Goal: Information Seeking & Learning: Learn about a topic

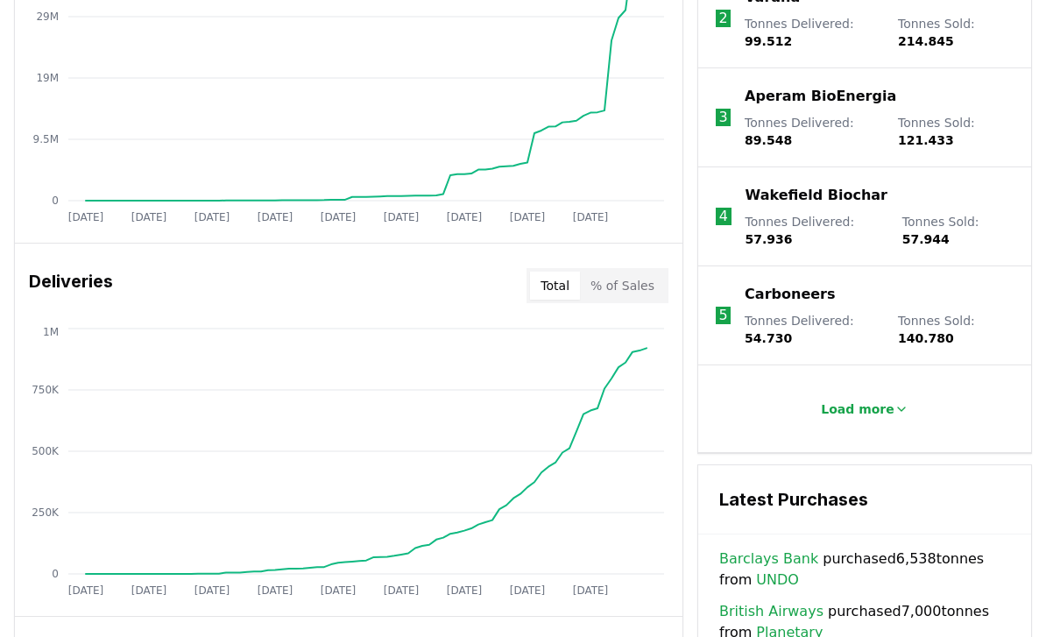
scroll to position [843, 0]
click at [646, 285] on button "% of Sales" at bounding box center [622, 286] width 85 height 28
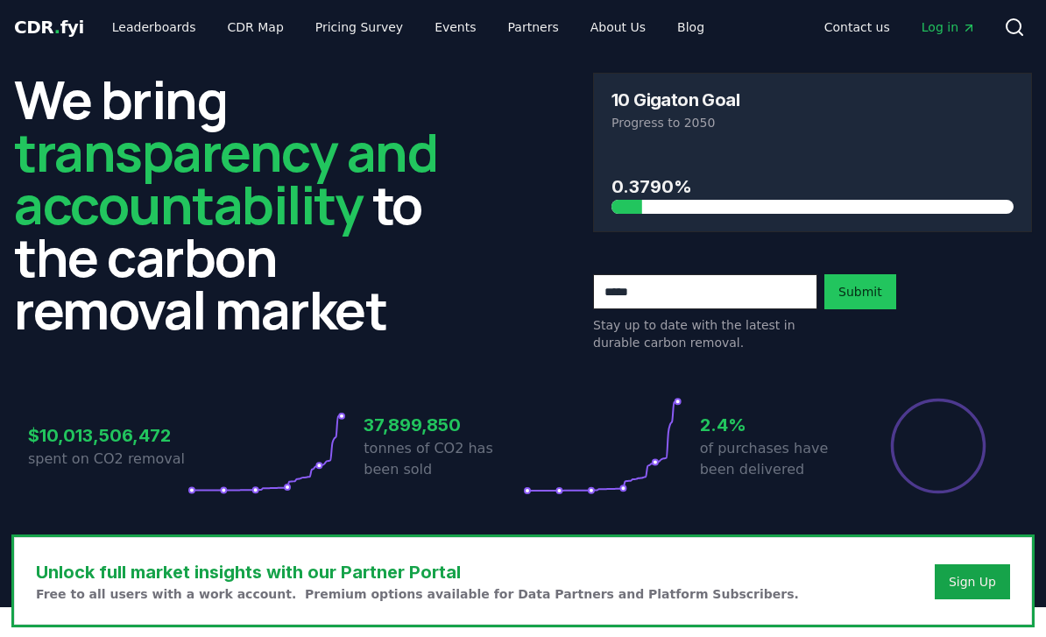
scroll to position [0, 0]
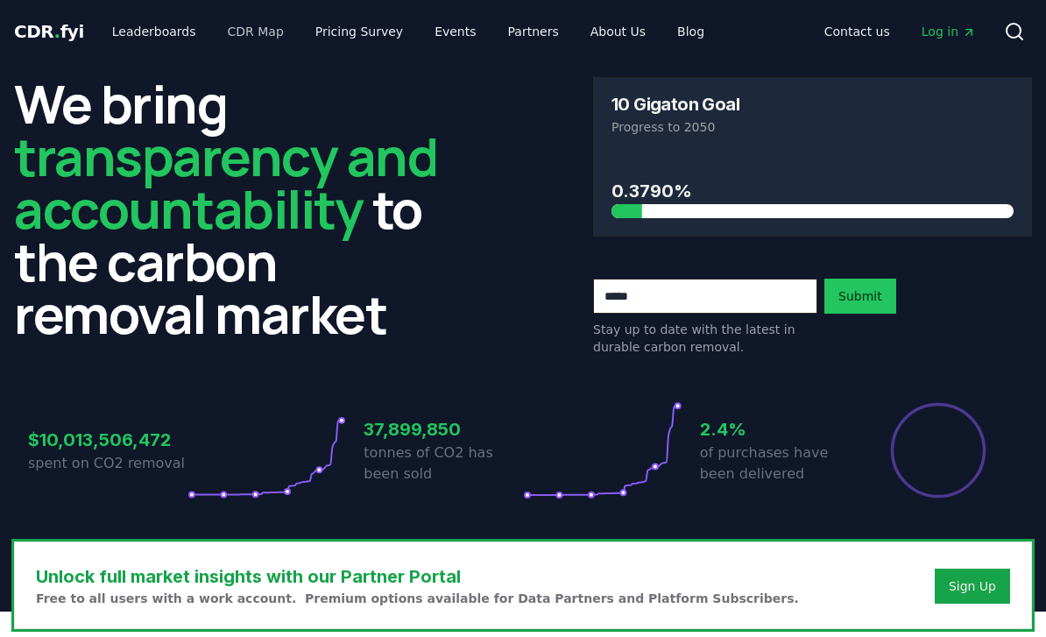
click at [229, 36] on link "CDR Map" at bounding box center [256, 32] width 84 height 32
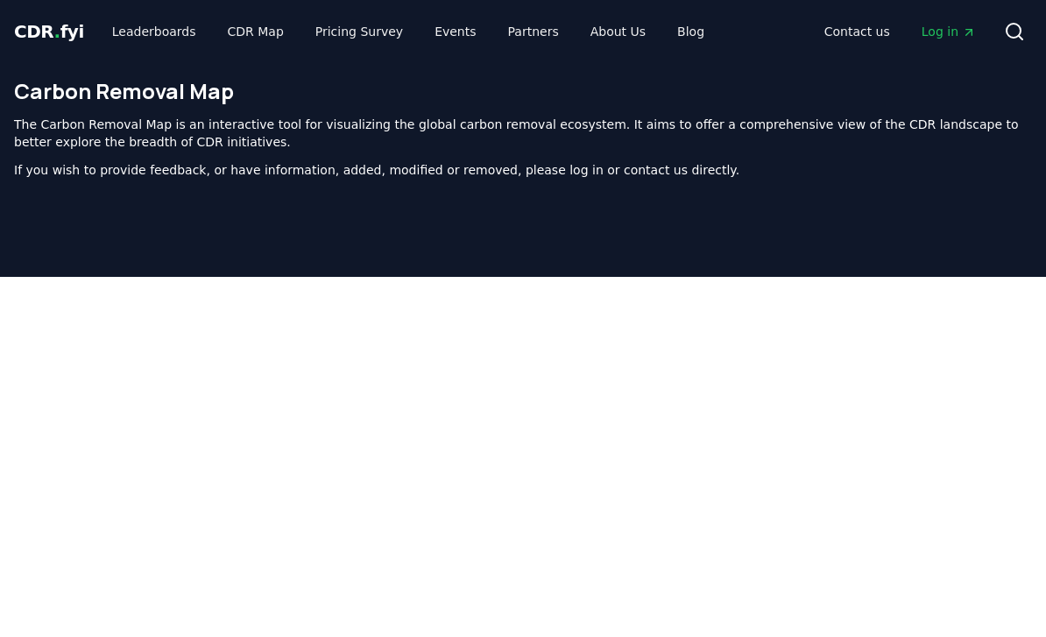
click at [388, 78] on h1 "Carbon Removal Map" at bounding box center [523, 91] width 1018 height 28
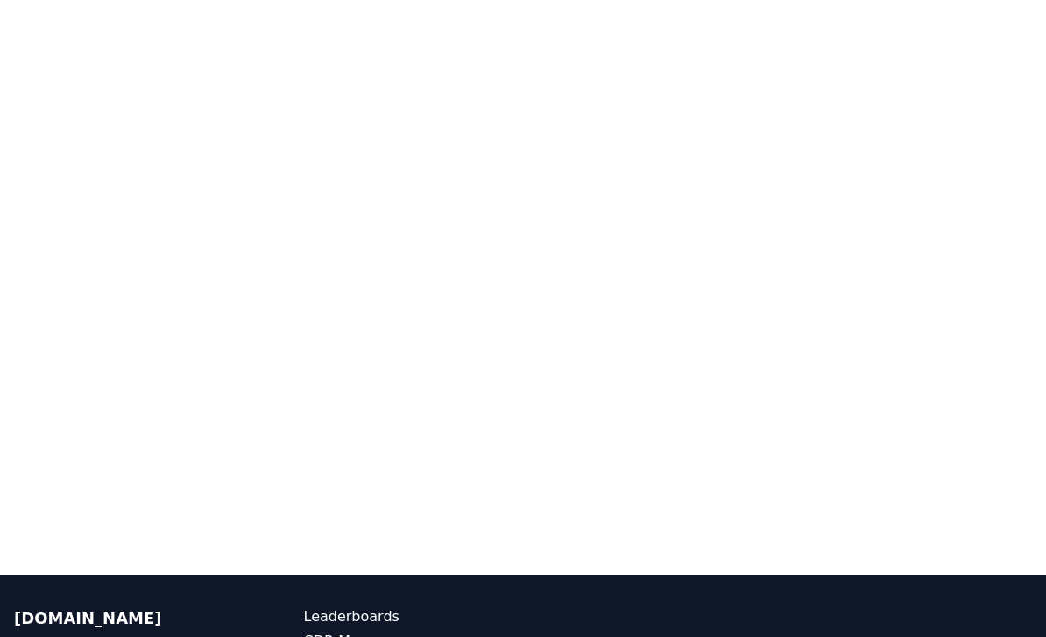
scroll to position [343, 0]
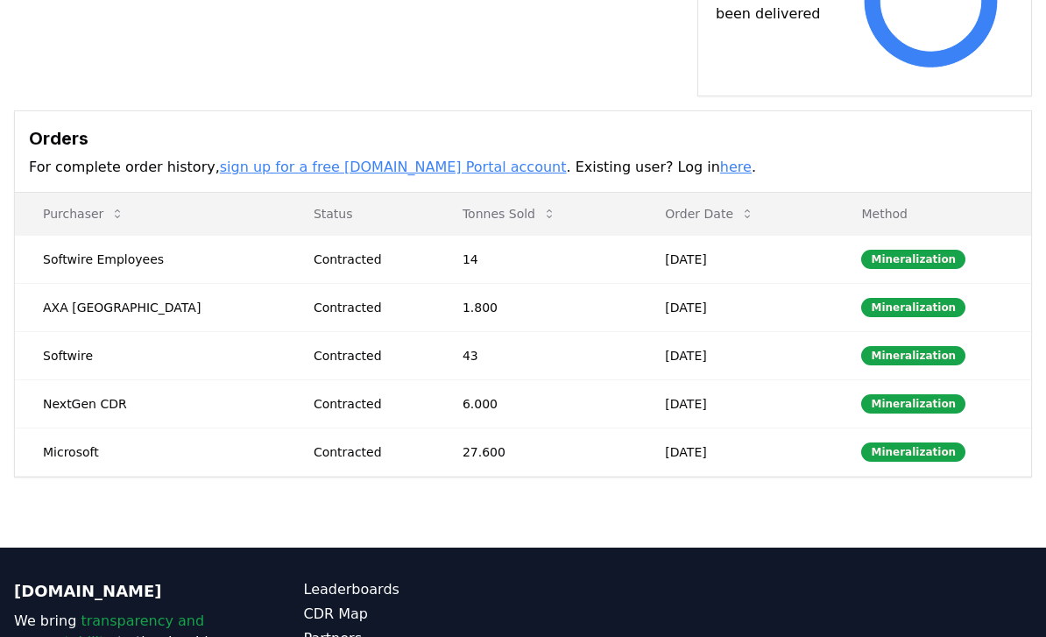
scroll to position [522, 0]
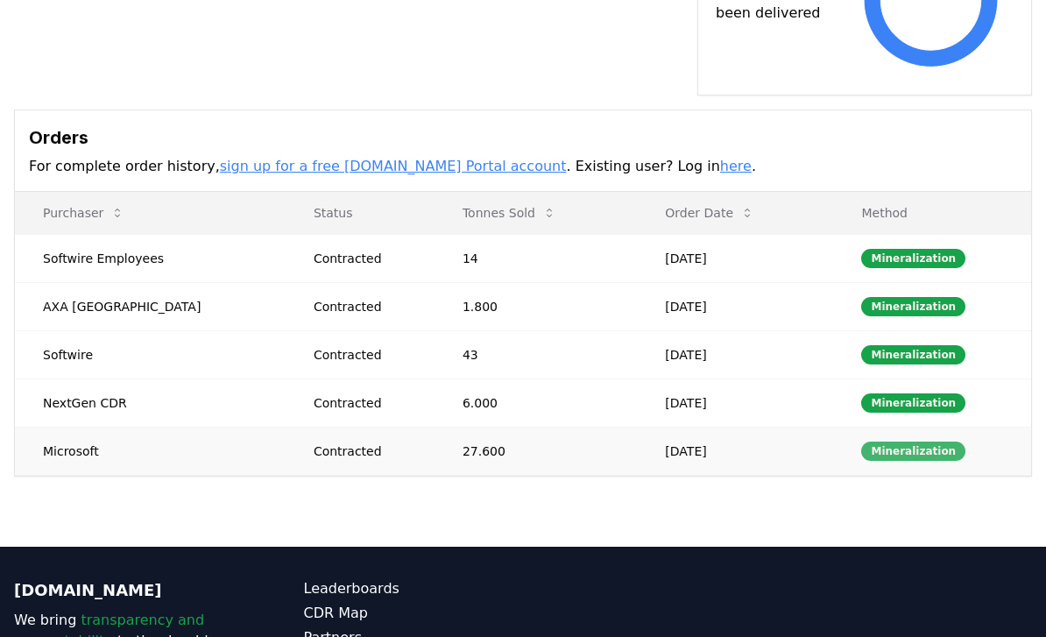
click at [942, 442] on div "Mineralization" at bounding box center [913, 451] width 104 height 19
click at [923, 442] on div "Mineralization" at bounding box center [913, 451] width 104 height 19
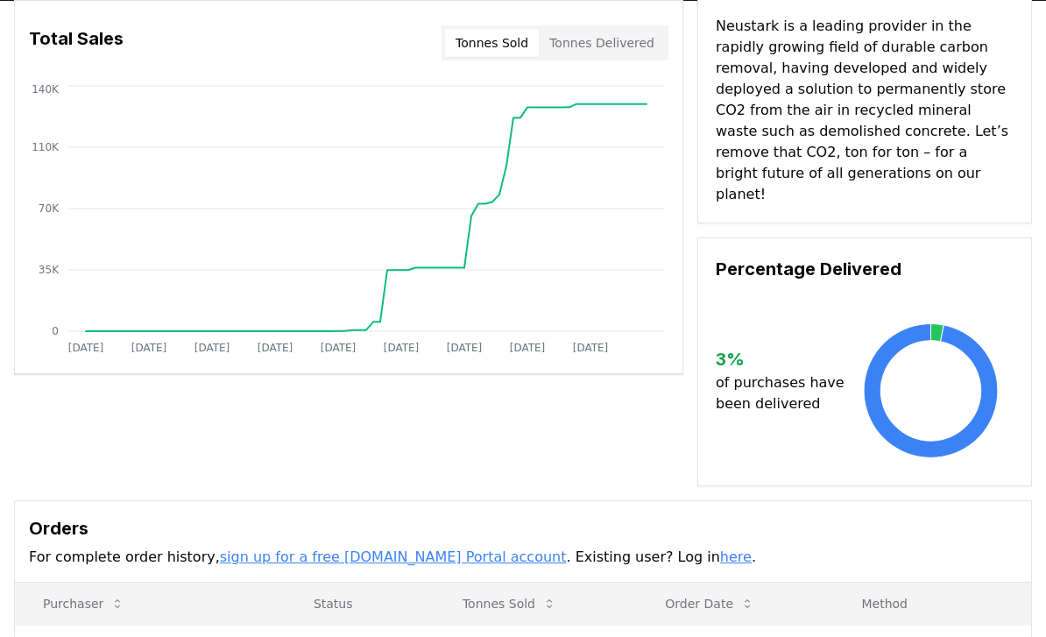
scroll to position [0, 0]
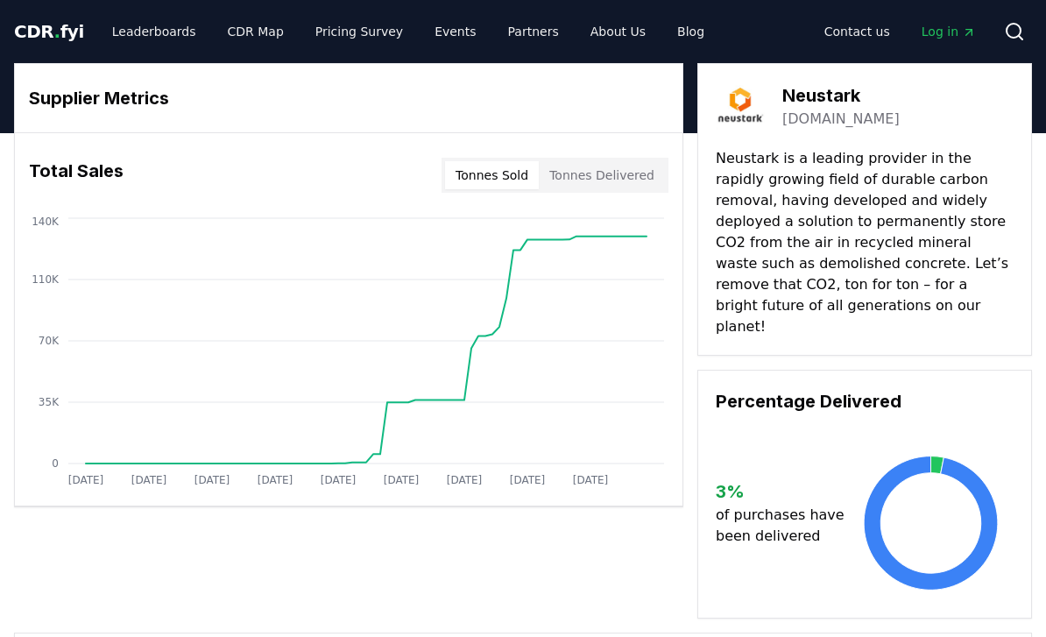
click at [906, 527] on icon at bounding box center [931, 523] width 166 height 140
click at [342, 30] on link "Pricing Survey" at bounding box center [359, 32] width 116 height 32
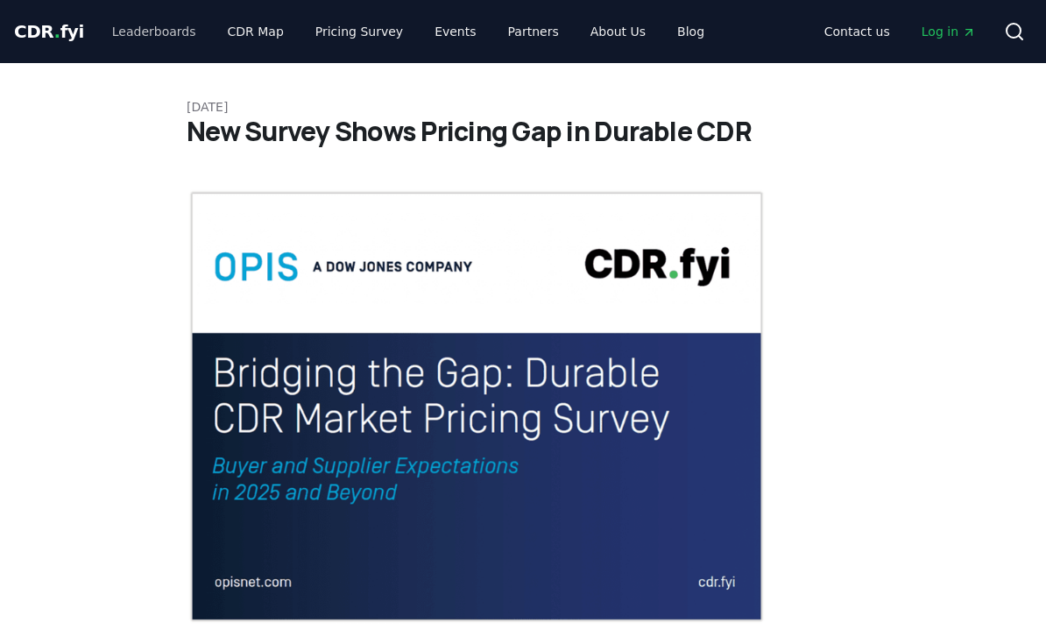
click at [0, 0] on div at bounding box center [0, 0] width 0 height 0
click at [148, 30] on link "Leaderboards" at bounding box center [154, 32] width 112 height 32
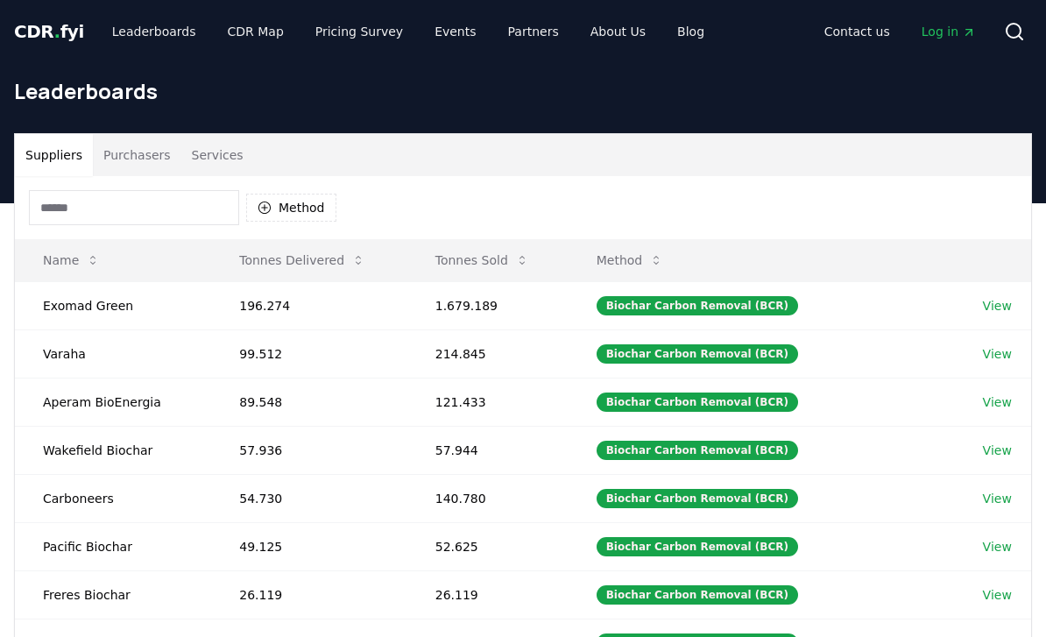
click at [209, 210] on input at bounding box center [134, 207] width 210 height 35
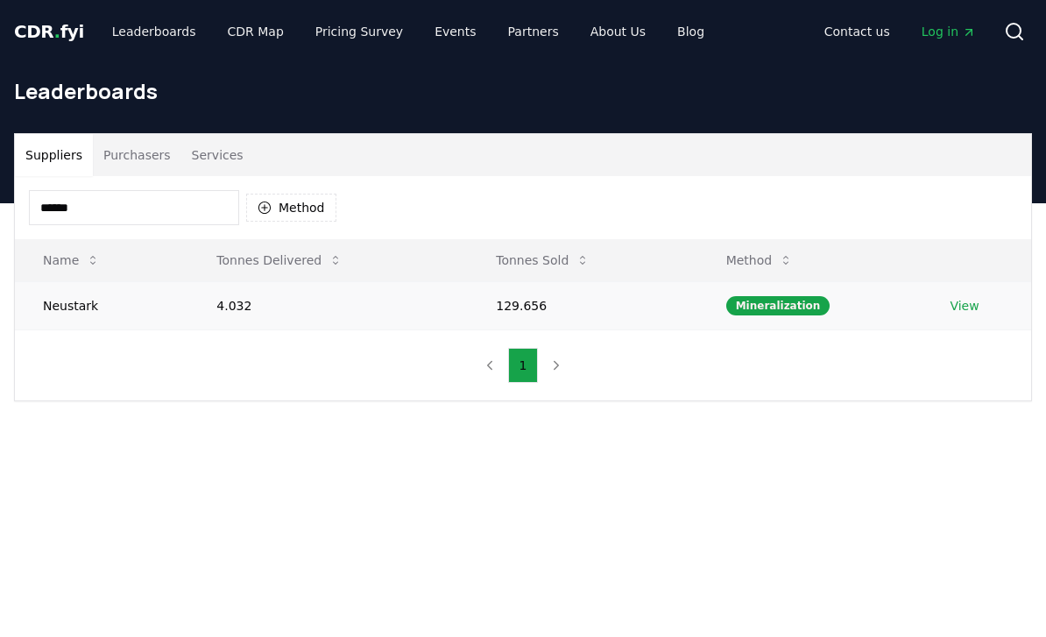
type input "******"
click at [64, 303] on td "Neustark" at bounding box center [101, 305] width 173 height 48
click at [74, 302] on td "Neustark" at bounding box center [101, 305] width 173 height 48
click at [959, 312] on link "View" at bounding box center [963, 306] width 29 height 18
